Goal: Task Accomplishment & Management: Manage account settings

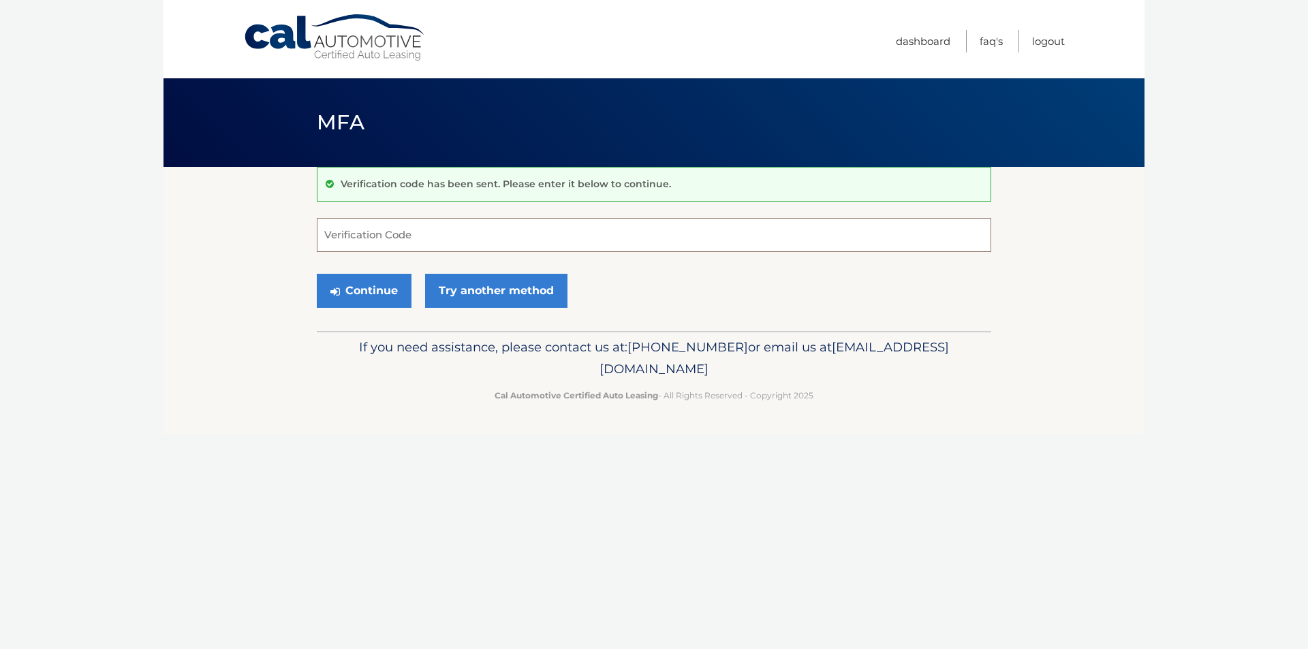
click at [409, 232] on input "Verification Code" at bounding box center [654, 235] width 675 height 34
type input "706771"
click at [391, 289] on button "Continue" at bounding box center [364, 291] width 95 height 34
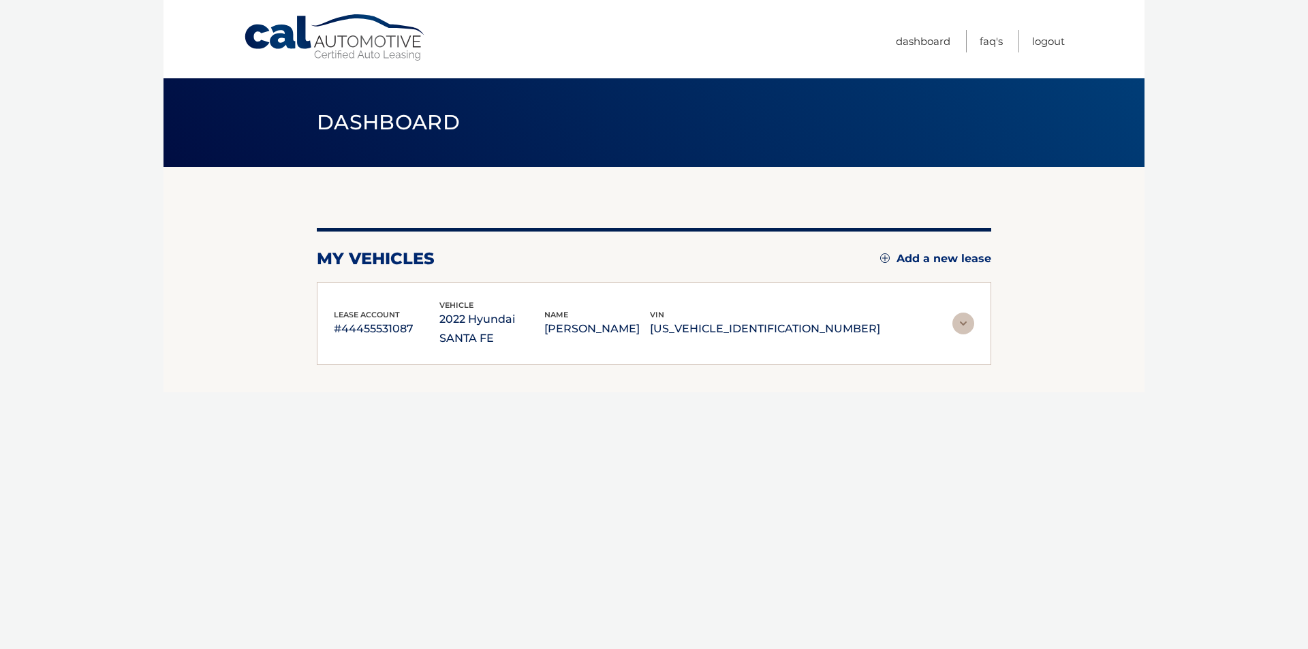
click at [962, 313] on img at bounding box center [964, 324] width 22 height 22
click at [961, 316] on img at bounding box center [964, 324] width 22 height 22
click at [368, 255] on h2 "my vehicles" at bounding box center [376, 259] width 118 height 20
click at [935, 39] on link "Dashboard" at bounding box center [923, 41] width 55 height 22
click at [933, 48] on link "Dashboard" at bounding box center [923, 41] width 55 height 22
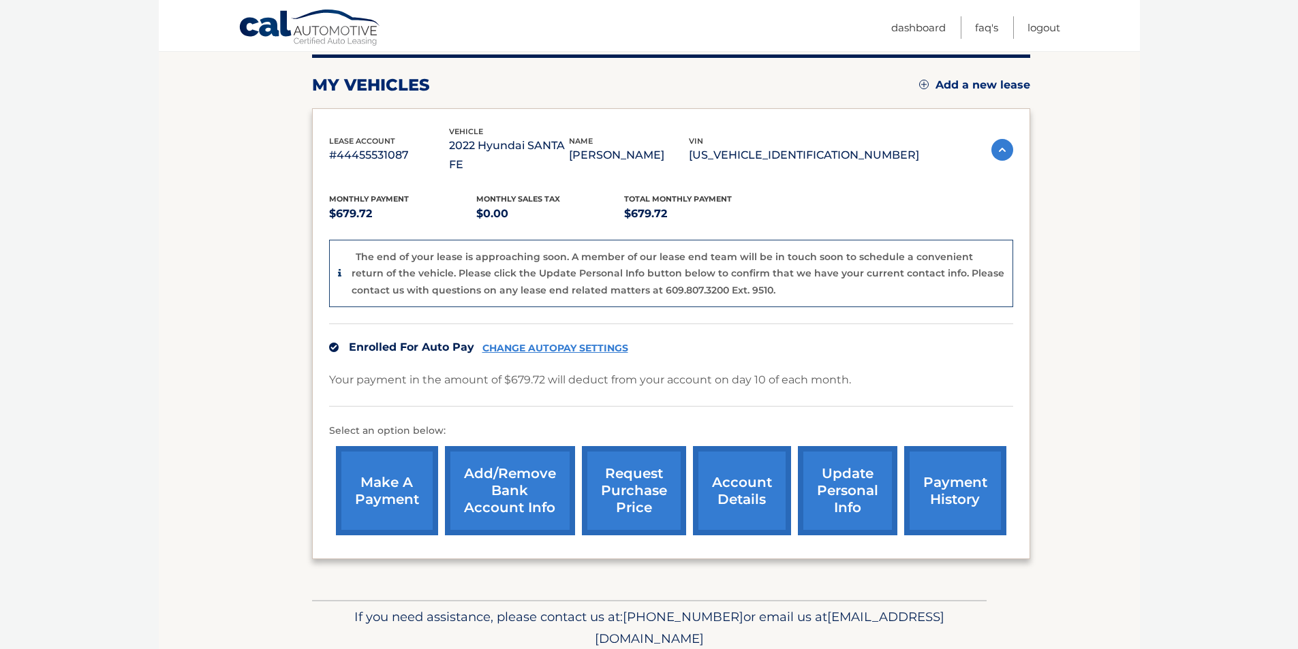
scroll to position [204, 0]
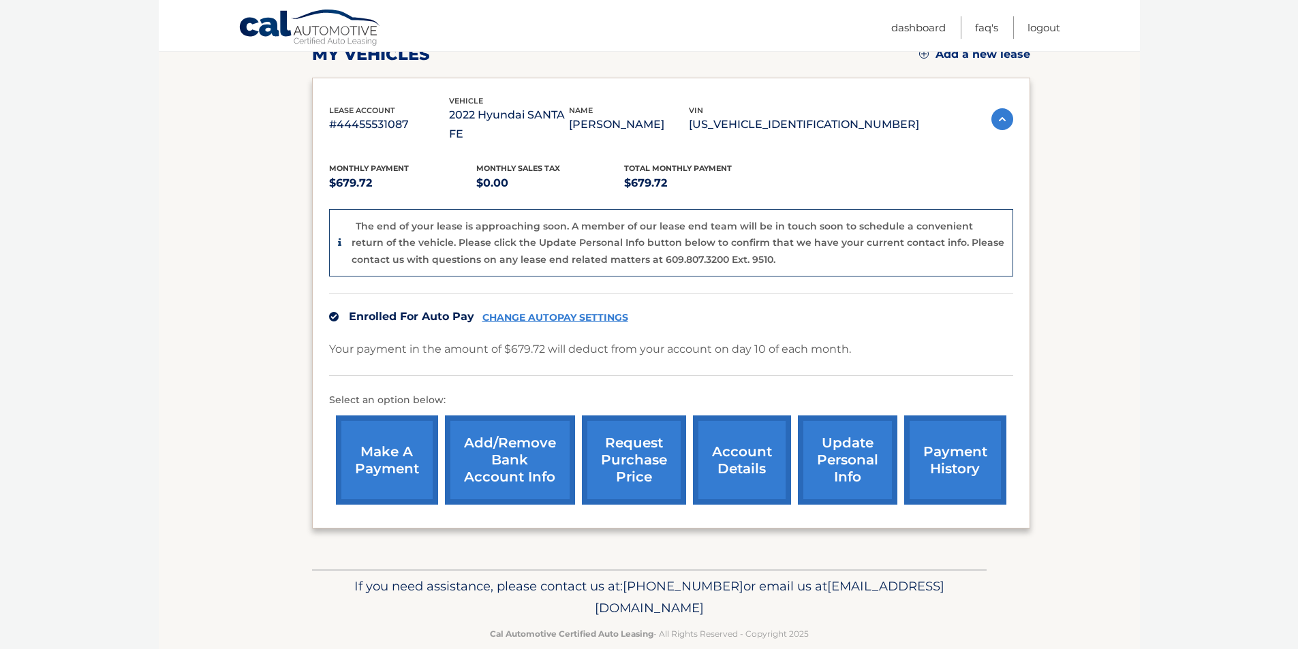
click at [753, 438] on link "account details" at bounding box center [742, 460] width 98 height 89
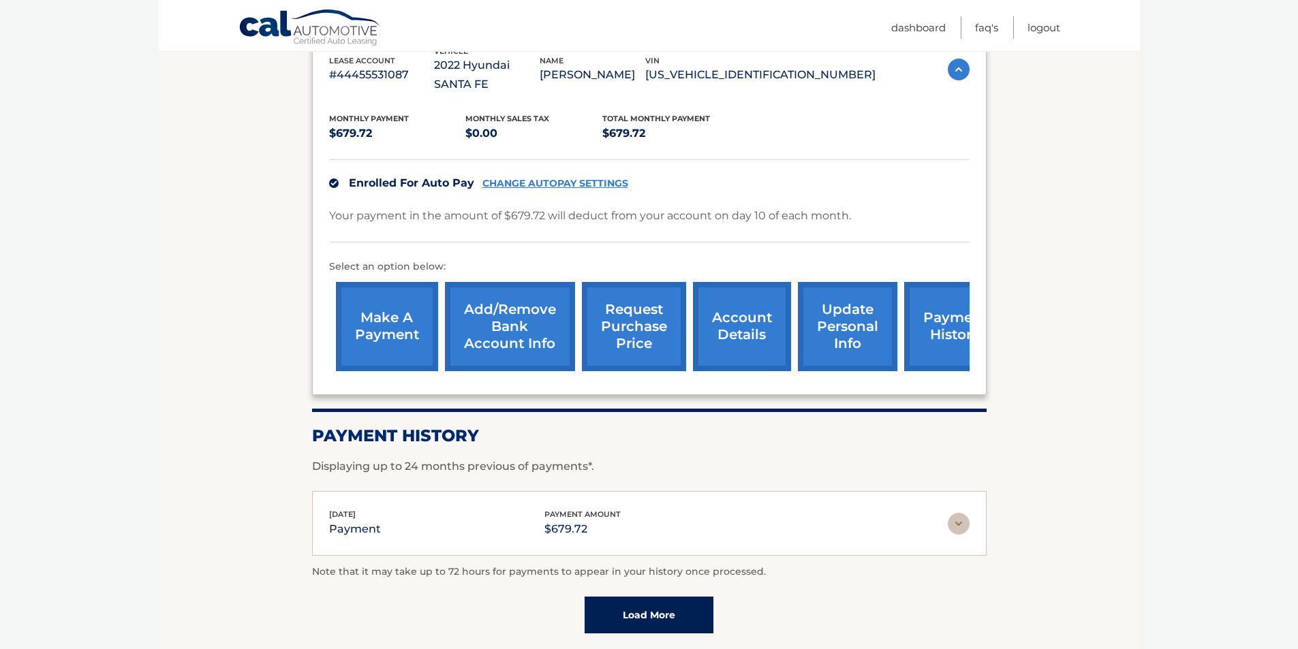
scroll to position [273, 0]
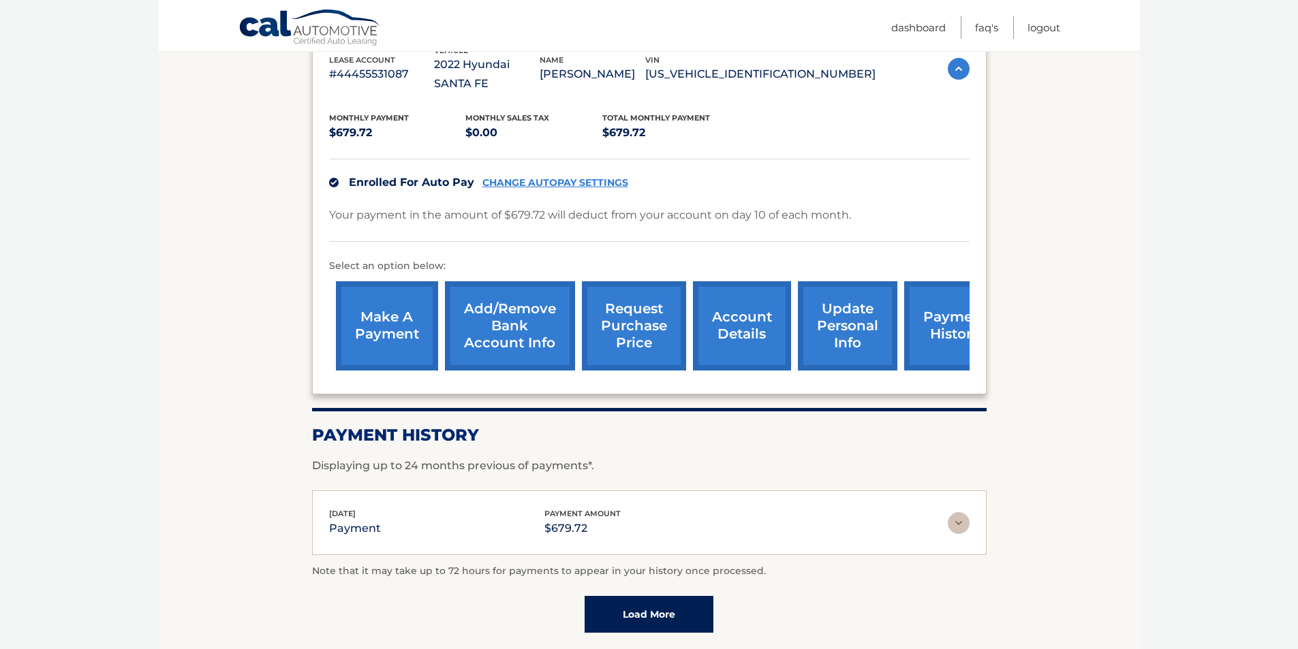
click at [962, 512] on img at bounding box center [959, 523] width 22 height 22
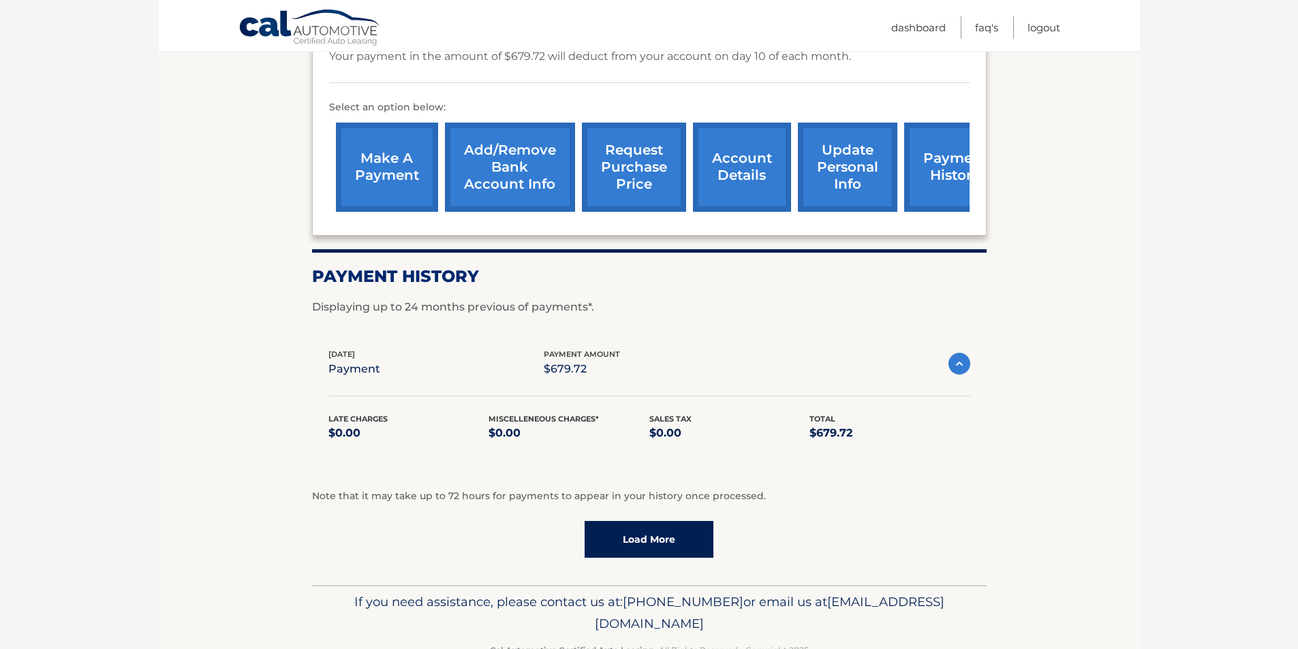
scroll to position [452, 0]
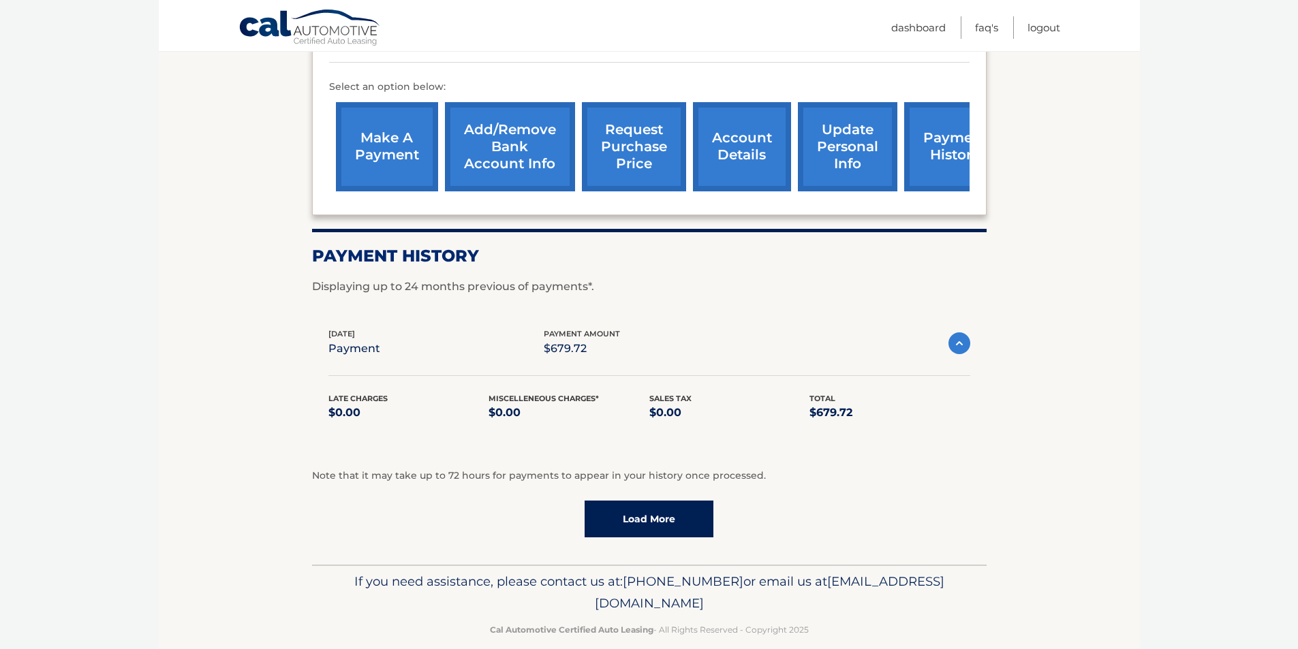
click at [176, 310] on section "Account Details | #44455531087 Back to Dashboard Manage Your Lease lease accoun…" at bounding box center [649, 140] width 981 height 850
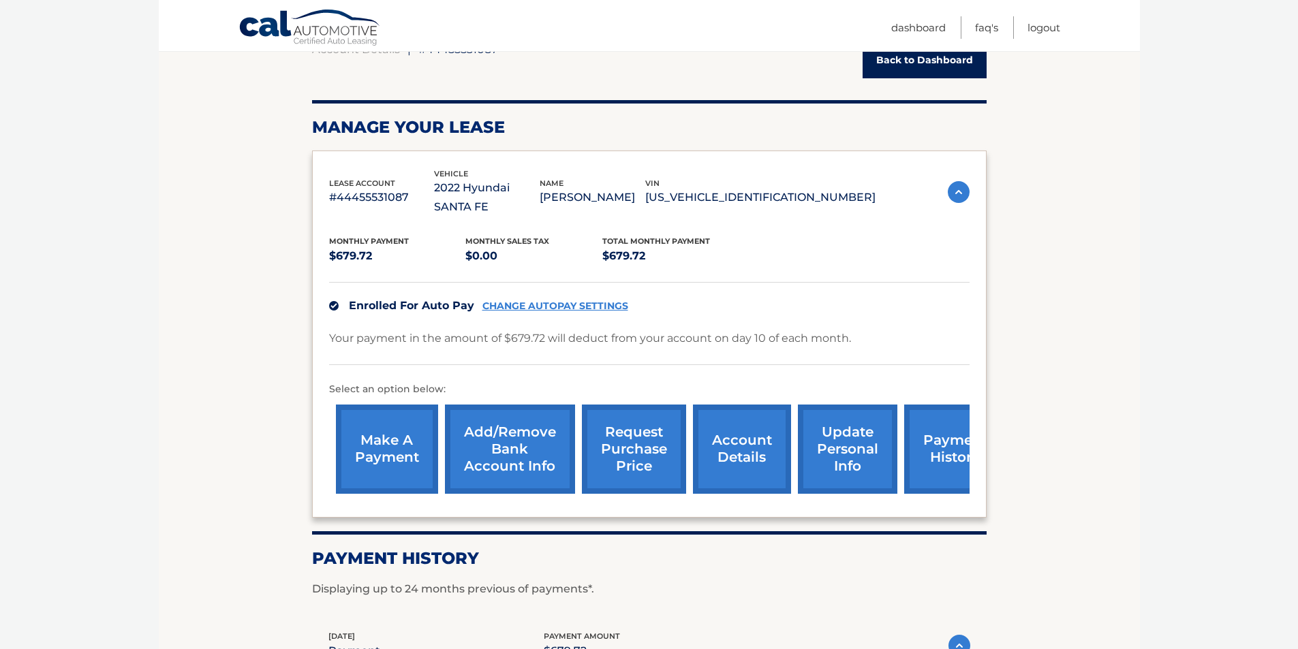
scroll to position [204, 0]
